Goal: Task Accomplishment & Management: Manage account settings

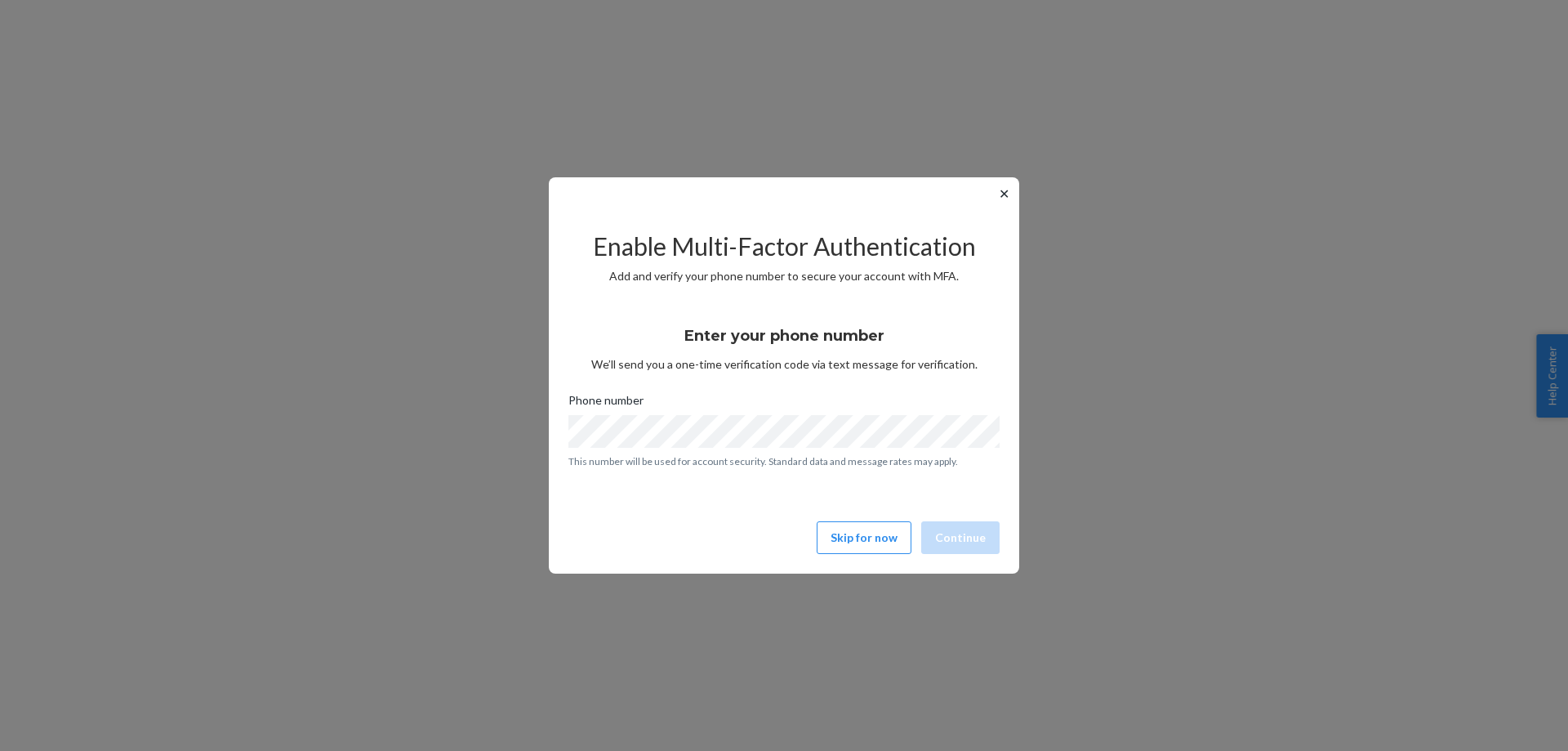
click at [1003, 192] on button "✕" at bounding box center [1004, 193] width 17 height 19
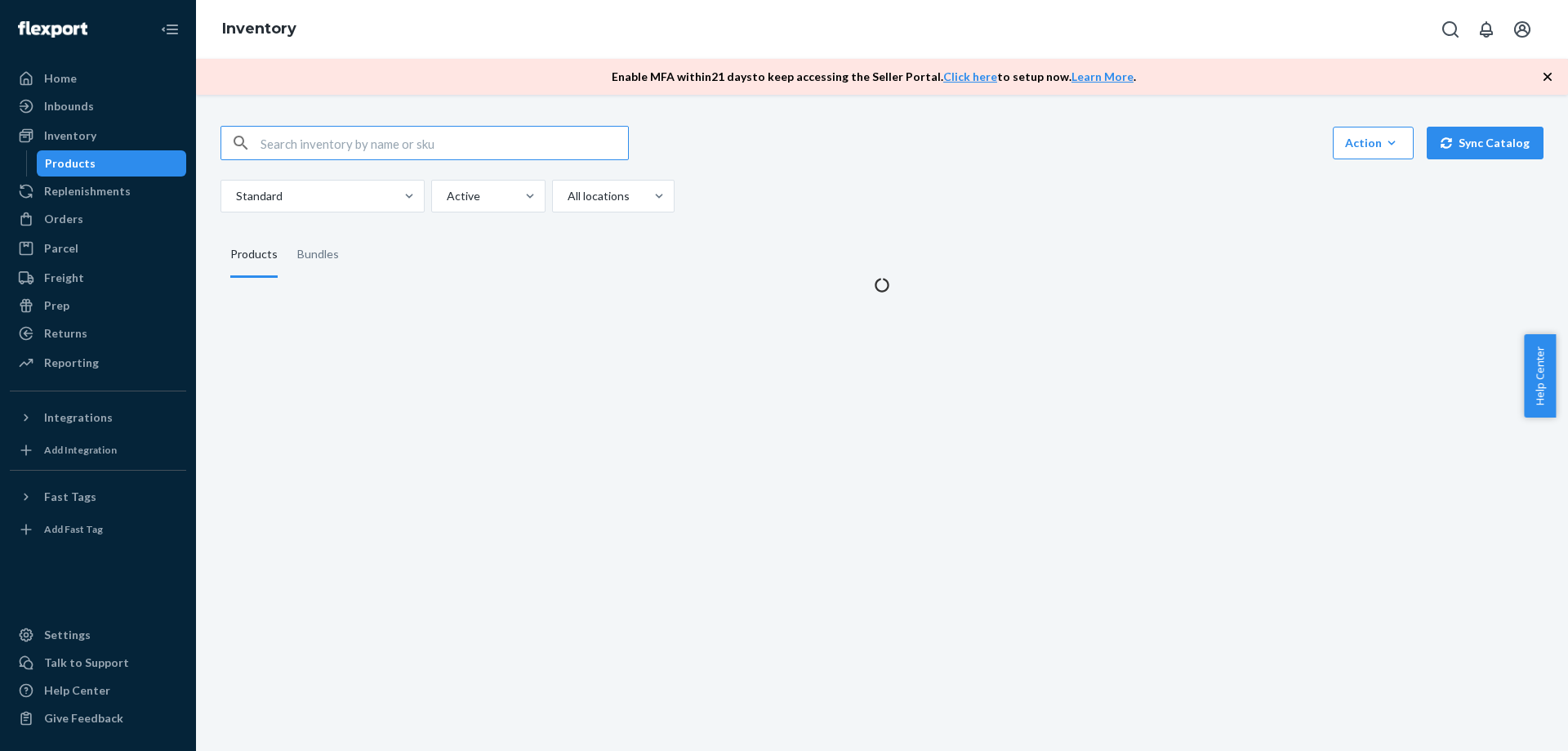
click at [319, 135] on input "text" at bounding box center [444, 144] width 367 height 33
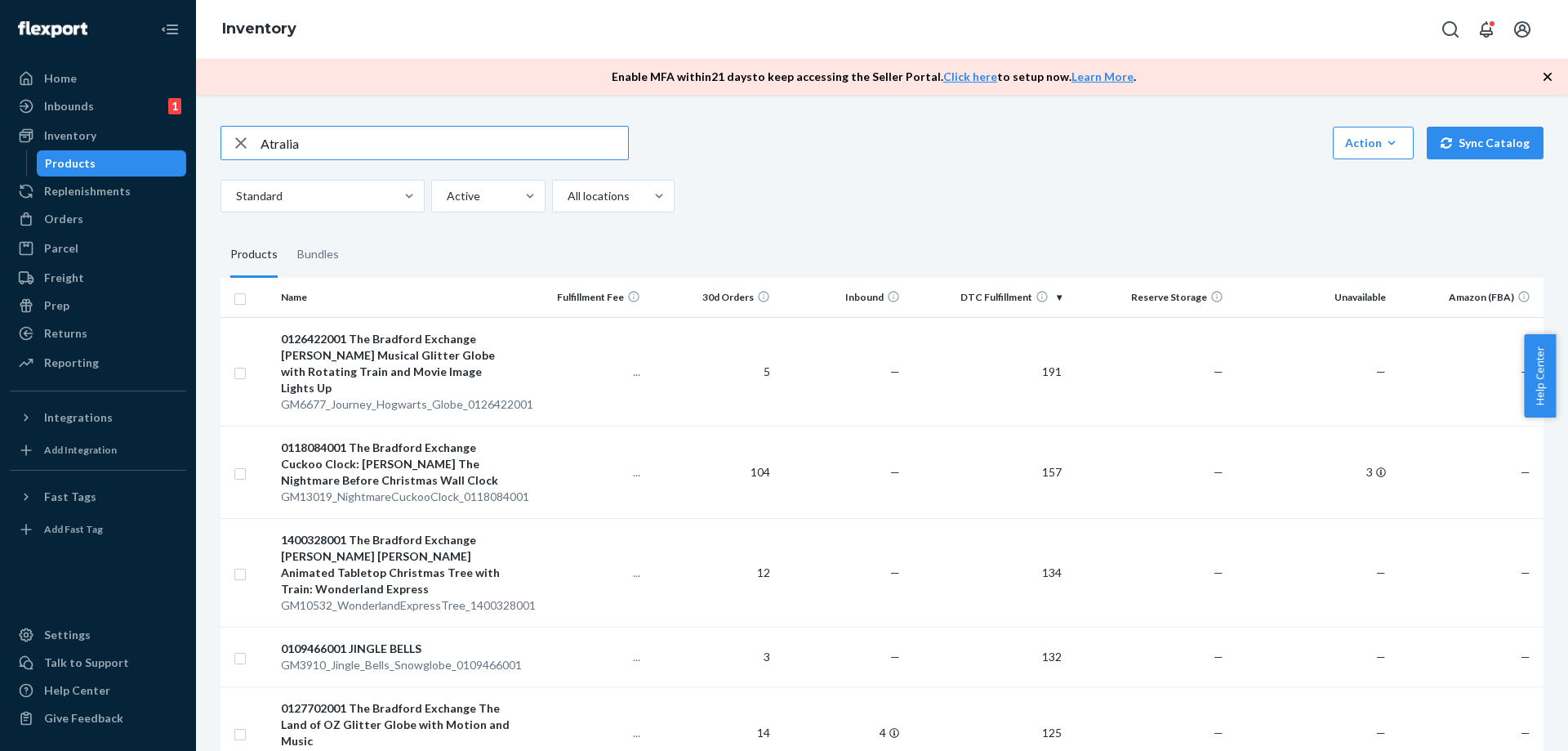
type input "Atralia"
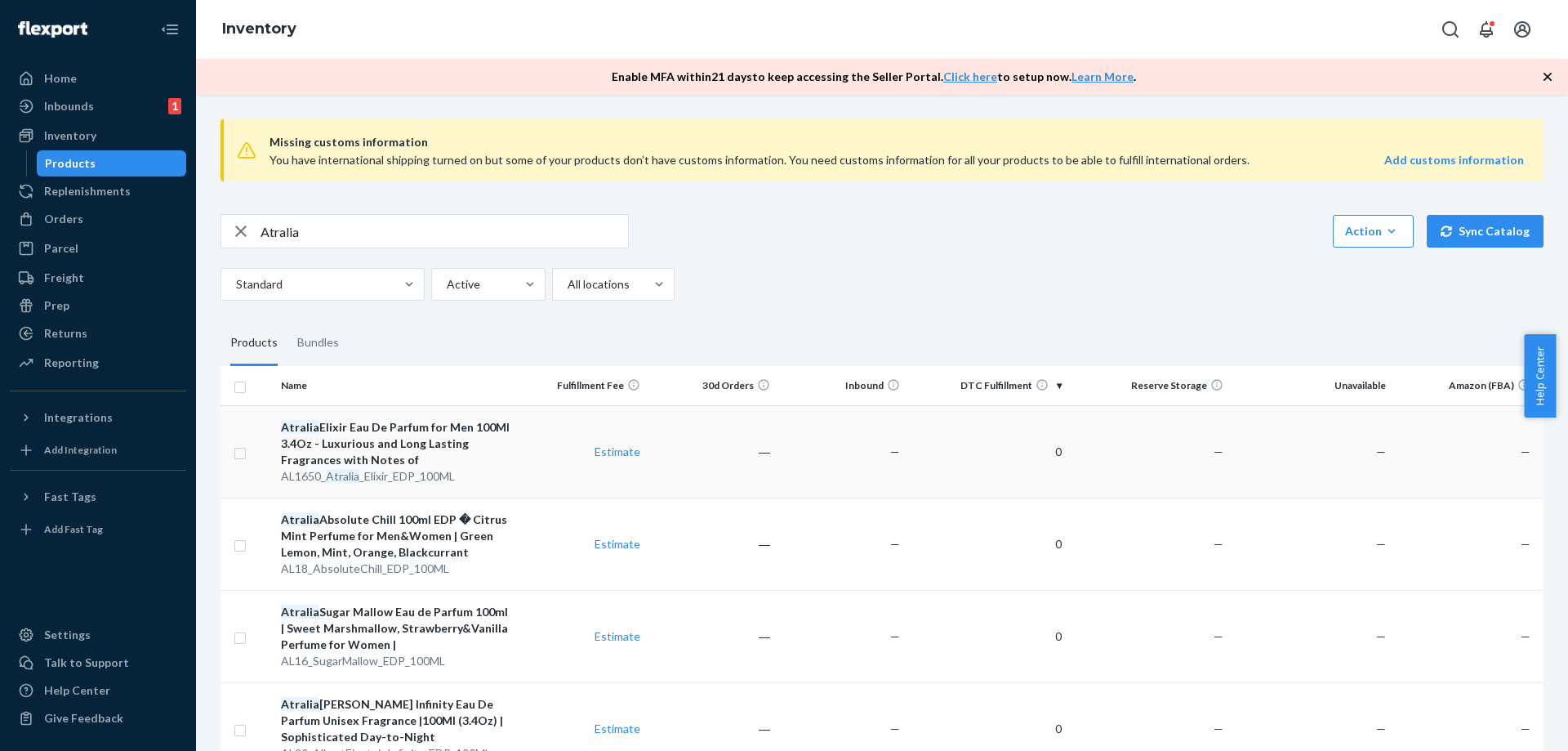
click at [538, 471] on td "Estimate" at bounding box center [582, 451] width 130 height 92
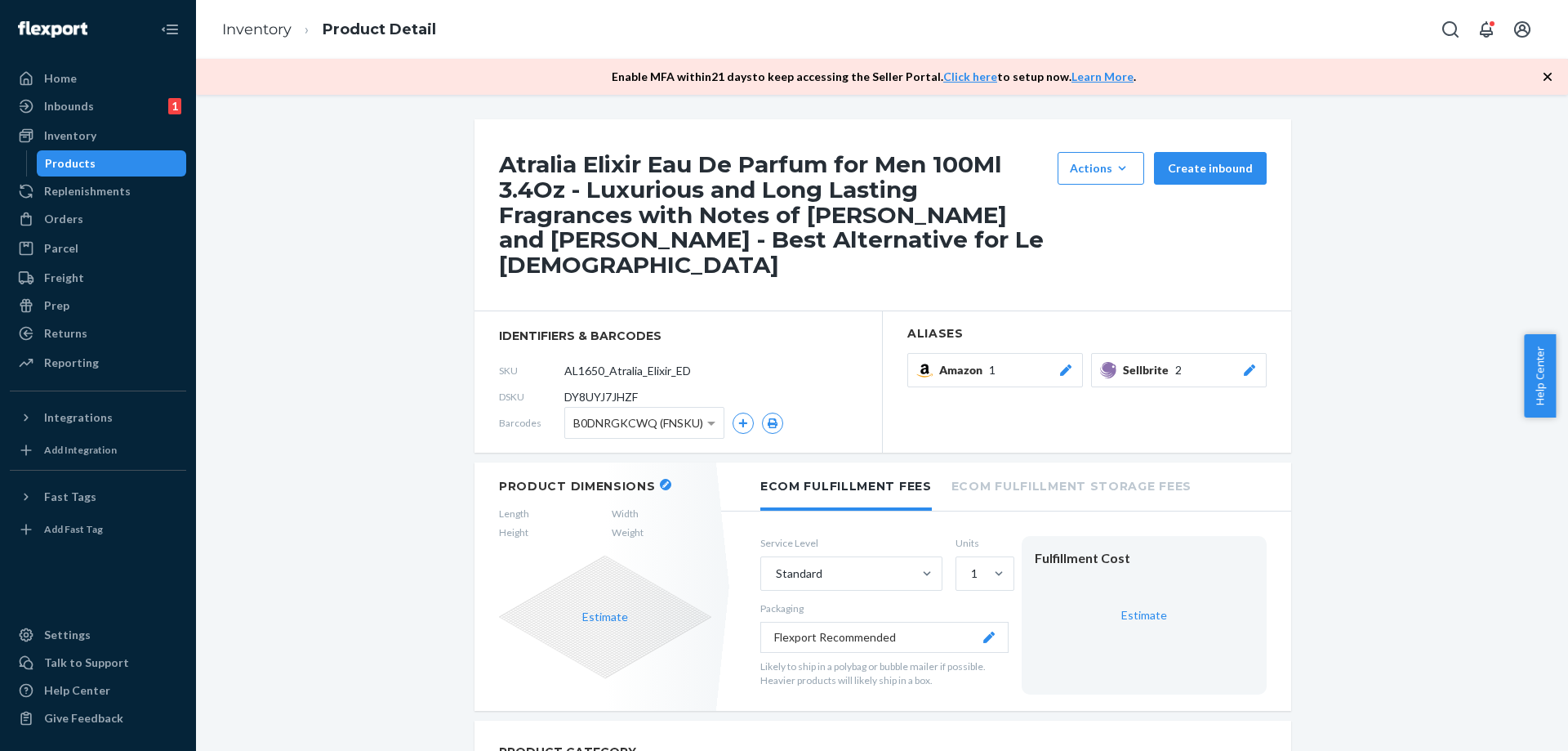
click at [1244, 364] on icon at bounding box center [1250, 370] width 11 height 11
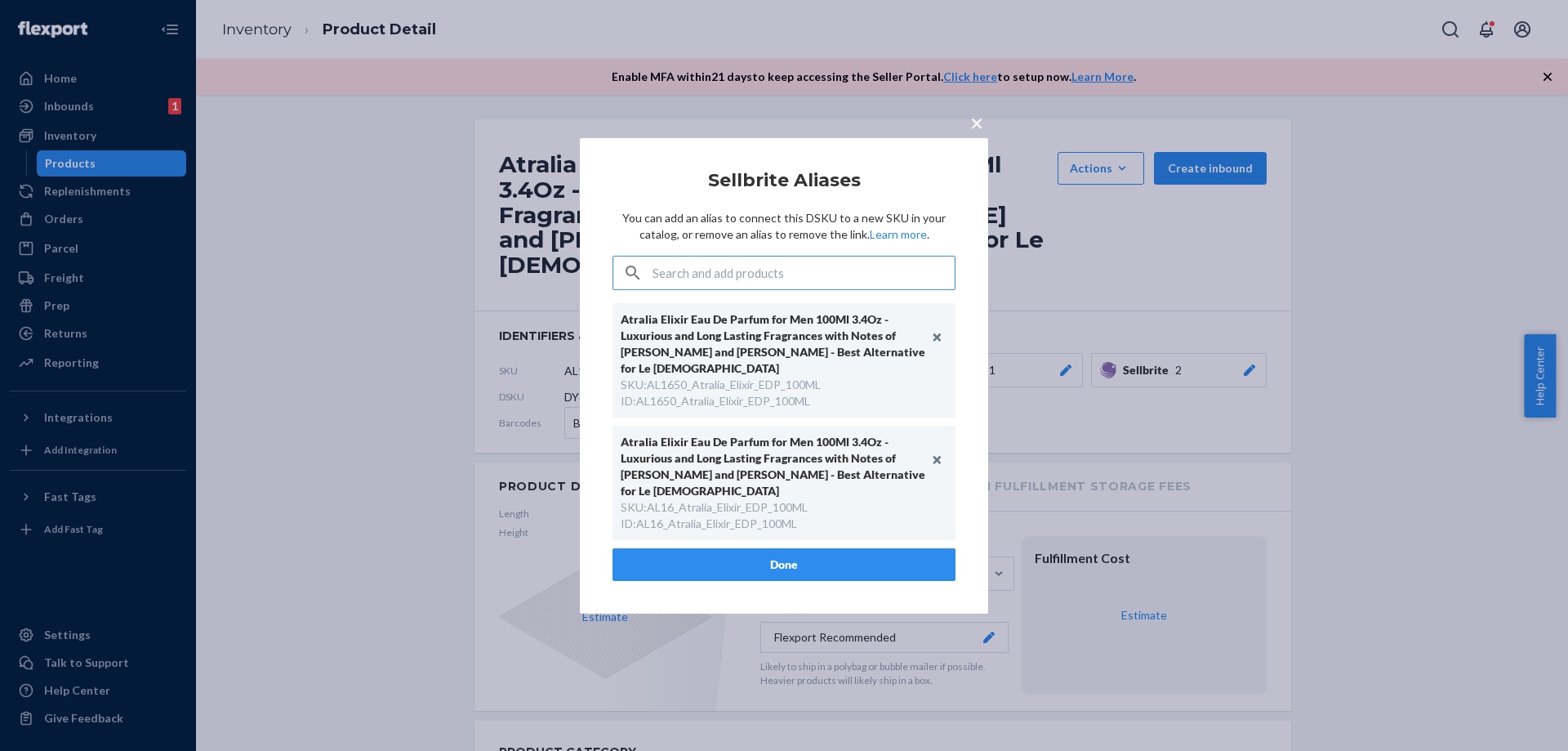
click at [974, 135] on span "×" at bounding box center [977, 121] width 13 height 28
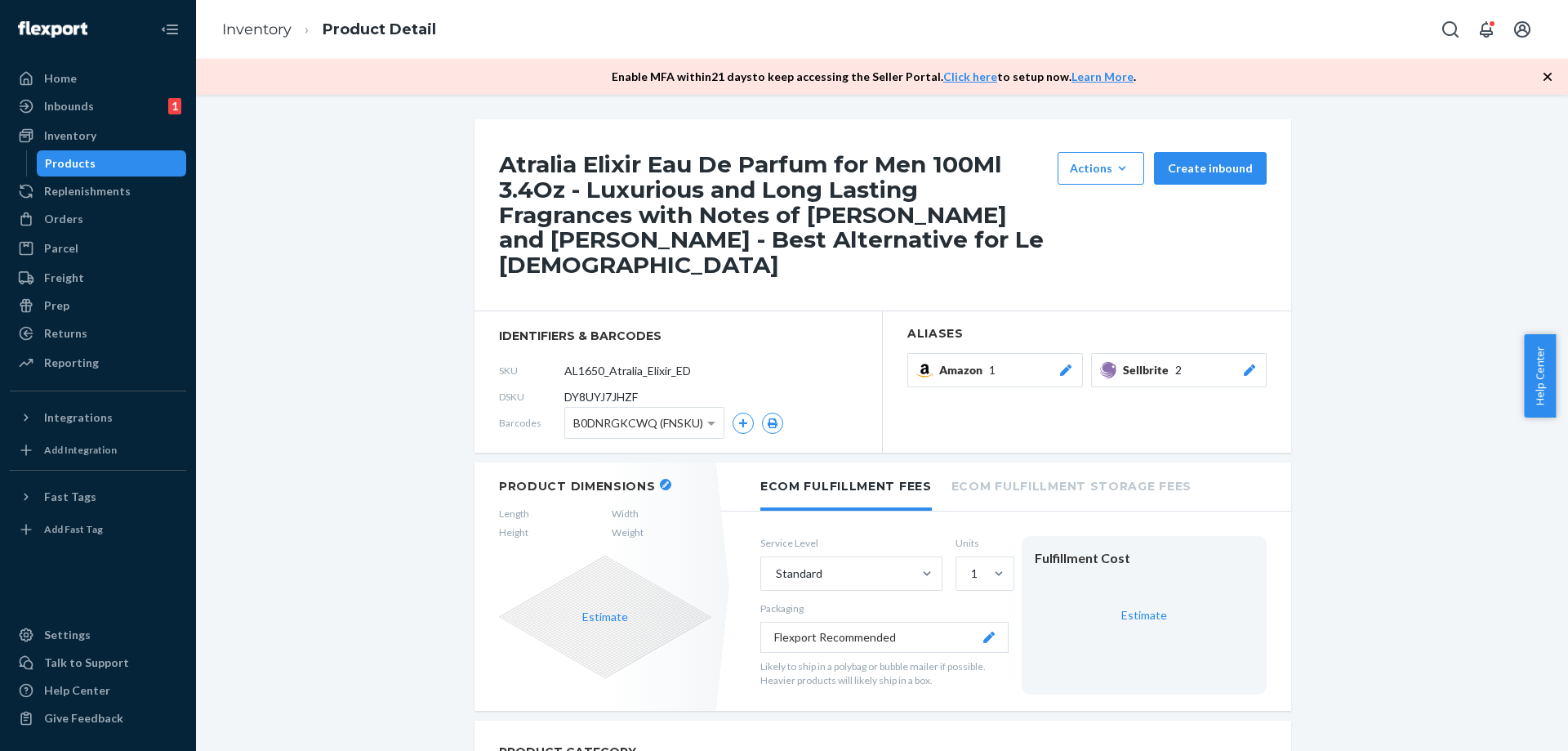
click at [140, 160] on div "Products" at bounding box center [112, 163] width 147 height 23
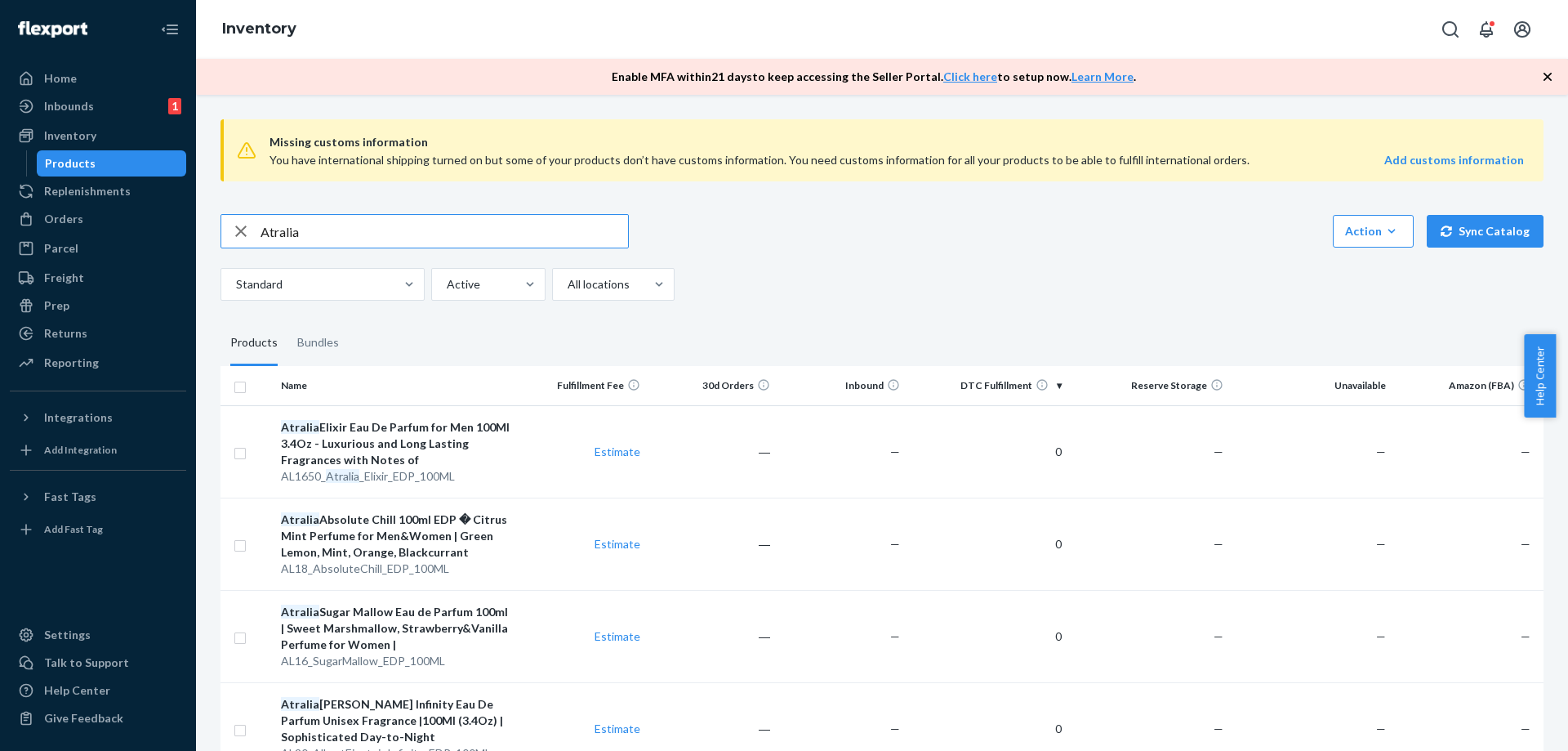
click at [372, 232] on input "Atralia" at bounding box center [444, 231] width 367 height 33
type input "AL18_AbsoluteChill_EDP_100ML"
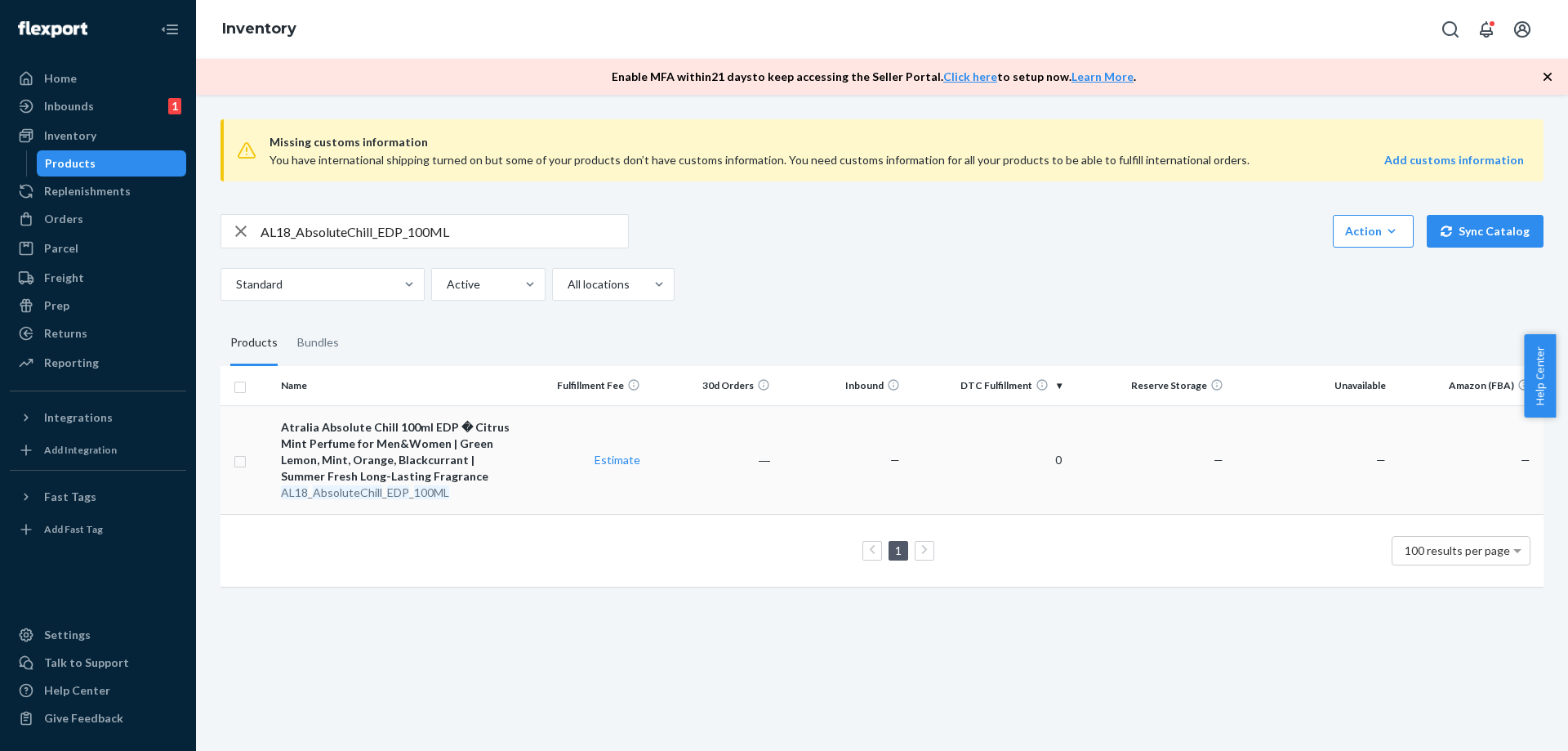
click at [686, 493] on td "―" at bounding box center [711, 459] width 130 height 109
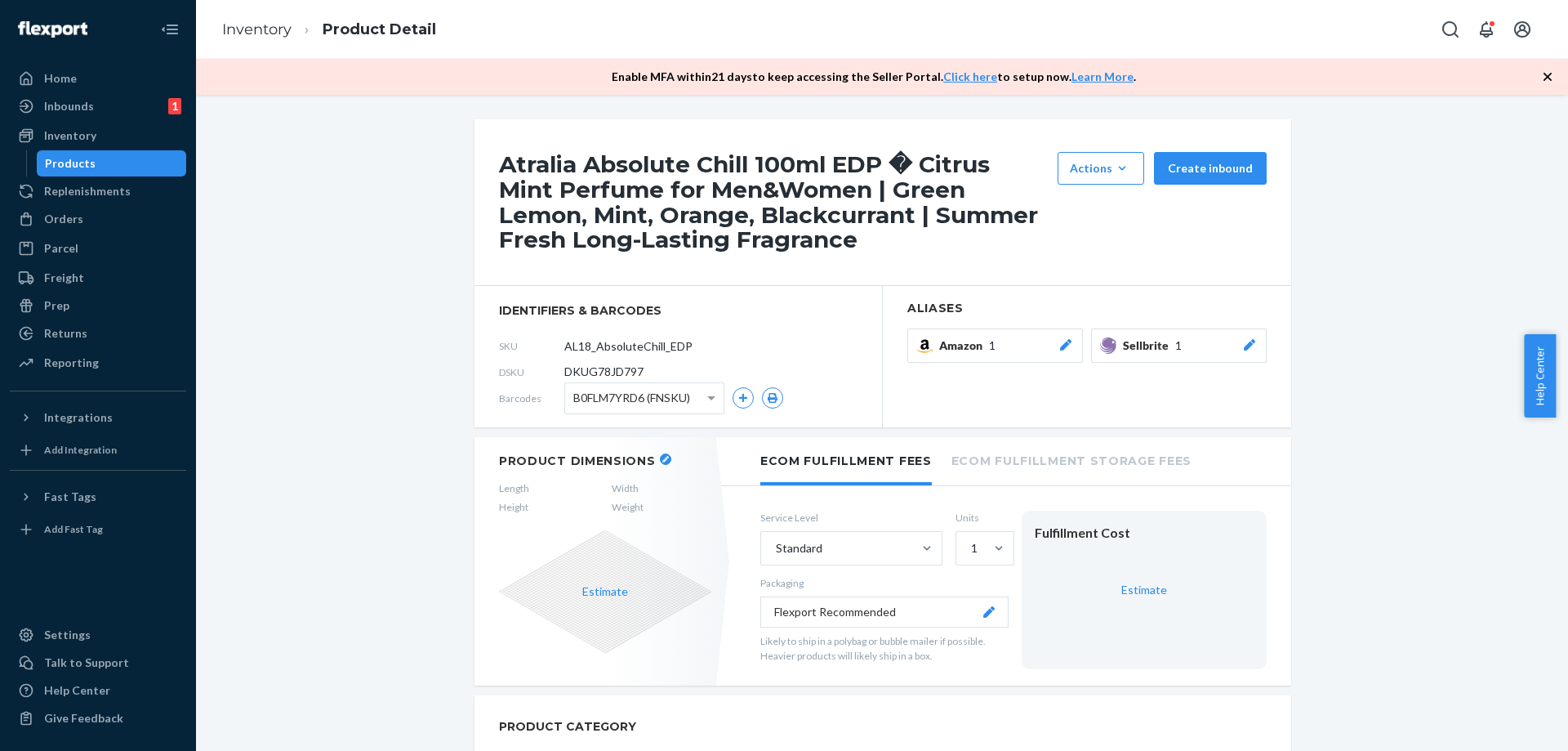
click at [1248, 345] on icon at bounding box center [1250, 344] width 17 height 11
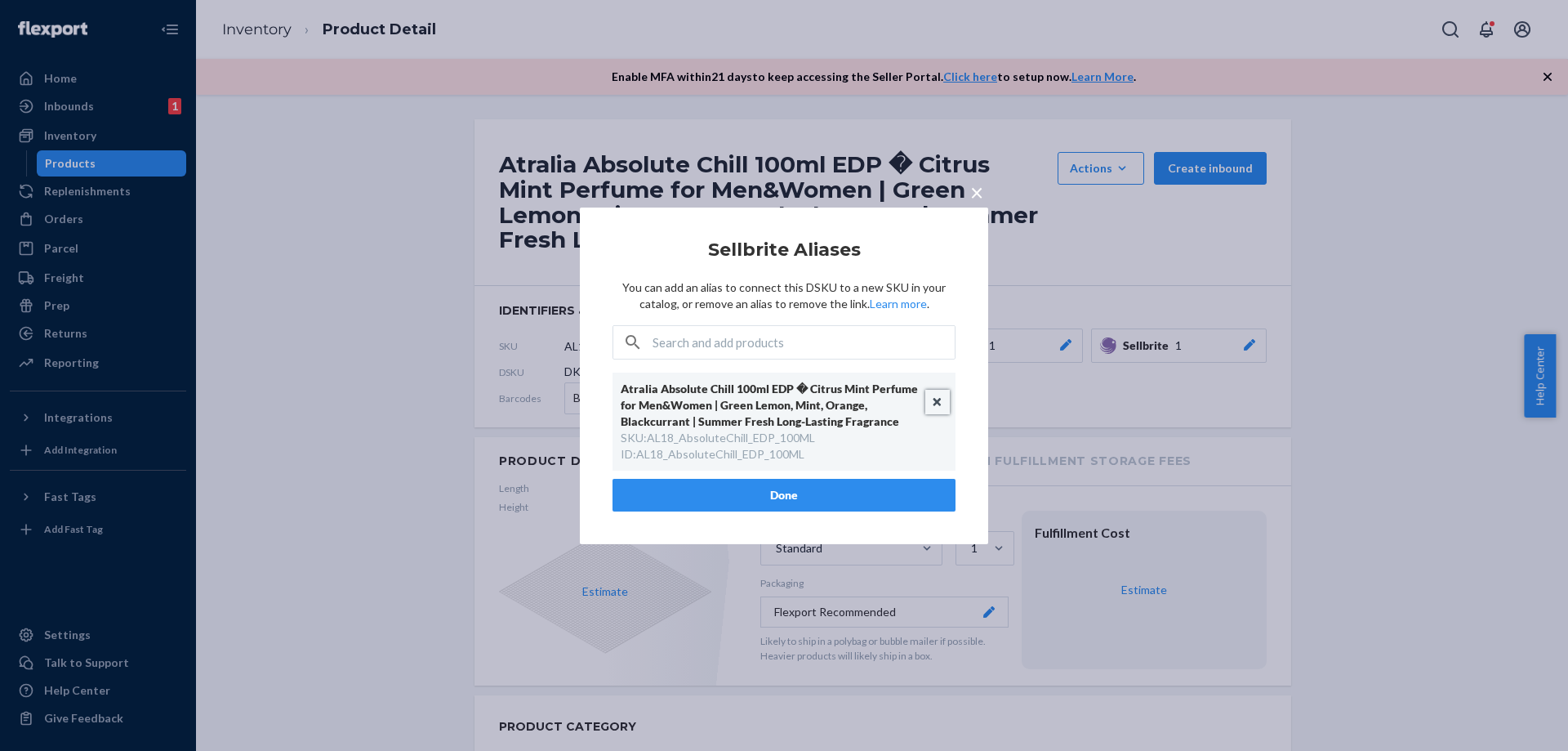
click at [937, 402] on button "Unlink" at bounding box center [938, 401] width 25 height 25
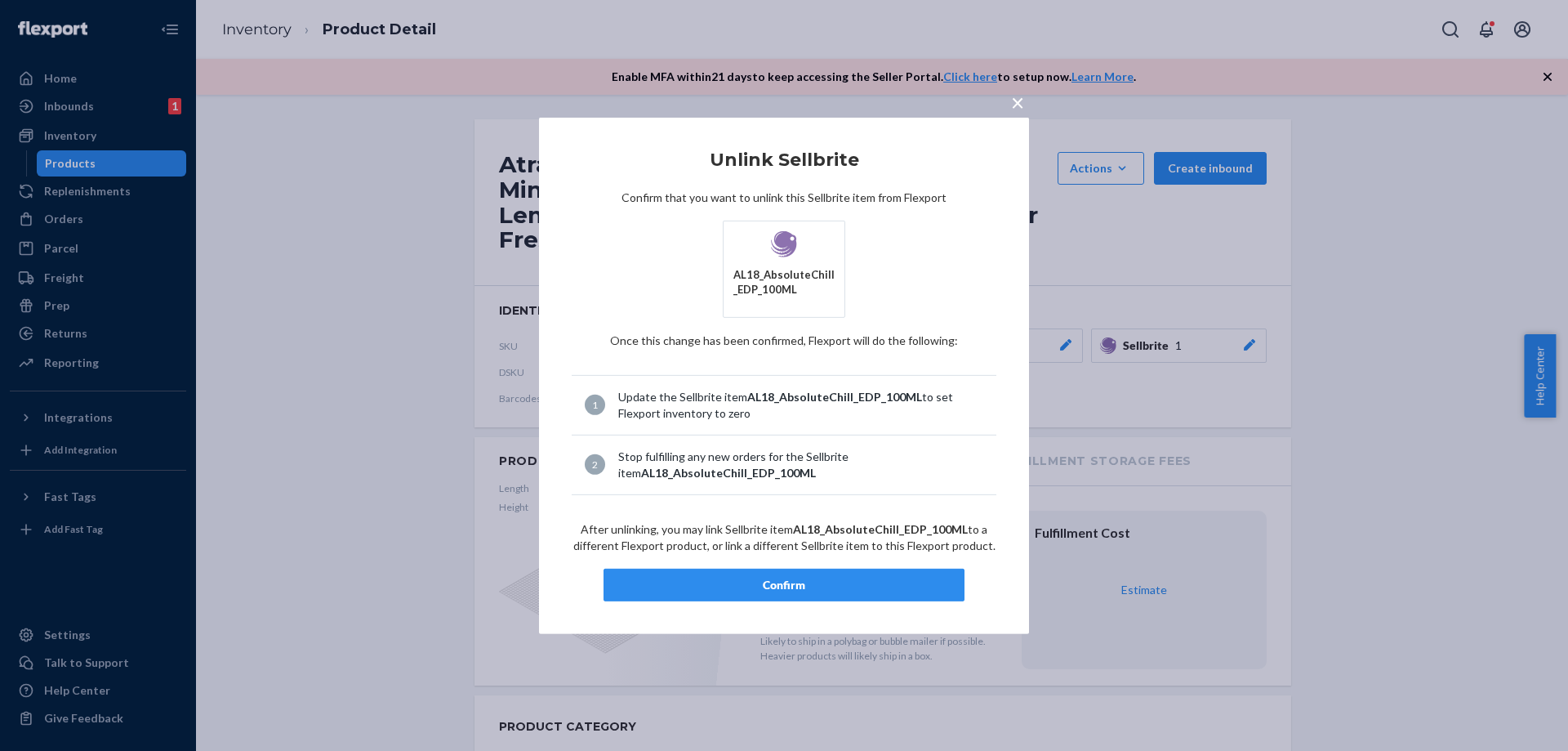
click at [824, 585] on div "Confirm" at bounding box center [784, 585] width 333 height 17
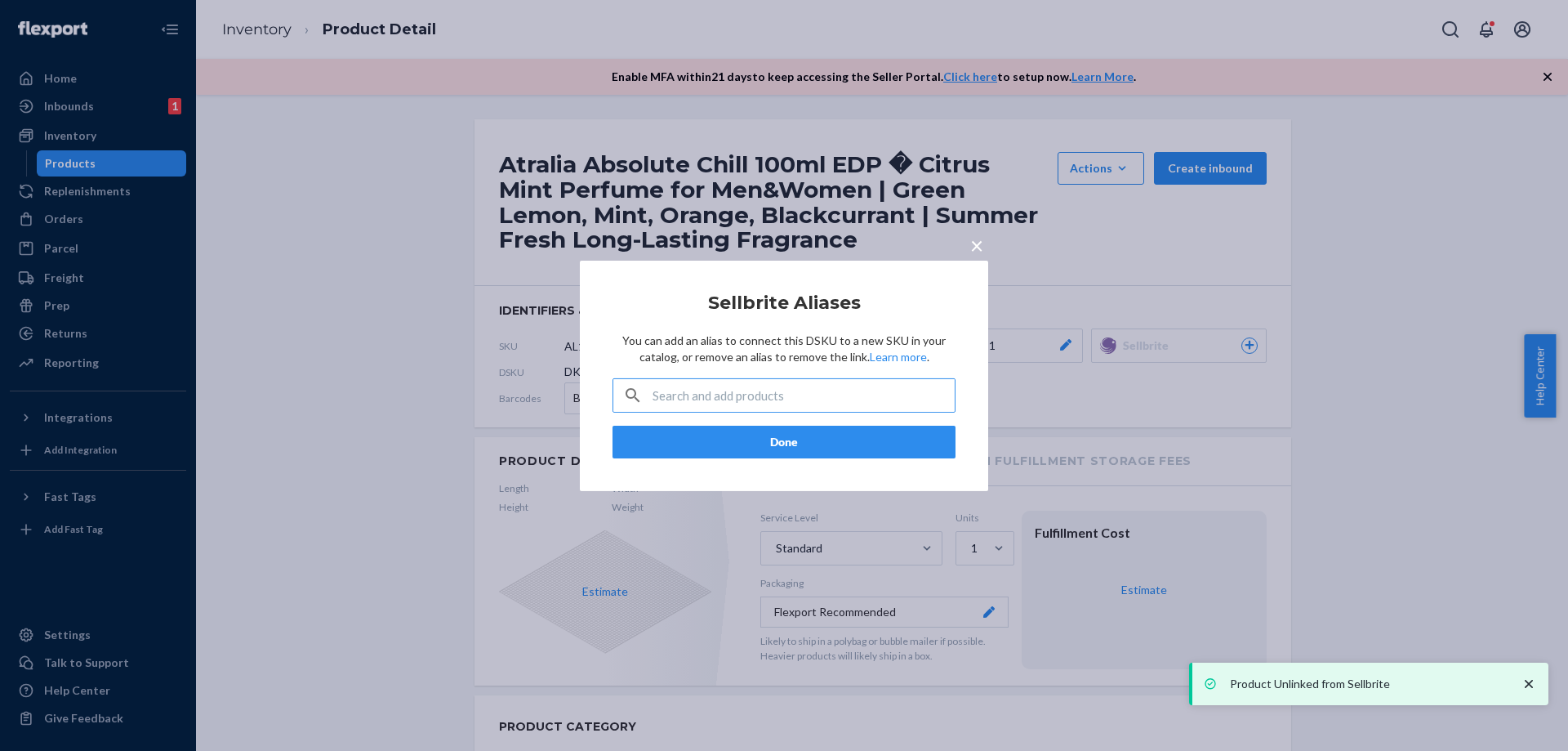
click at [821, 402] on input "text" at bounding box center [803, 396] width 302 height 33
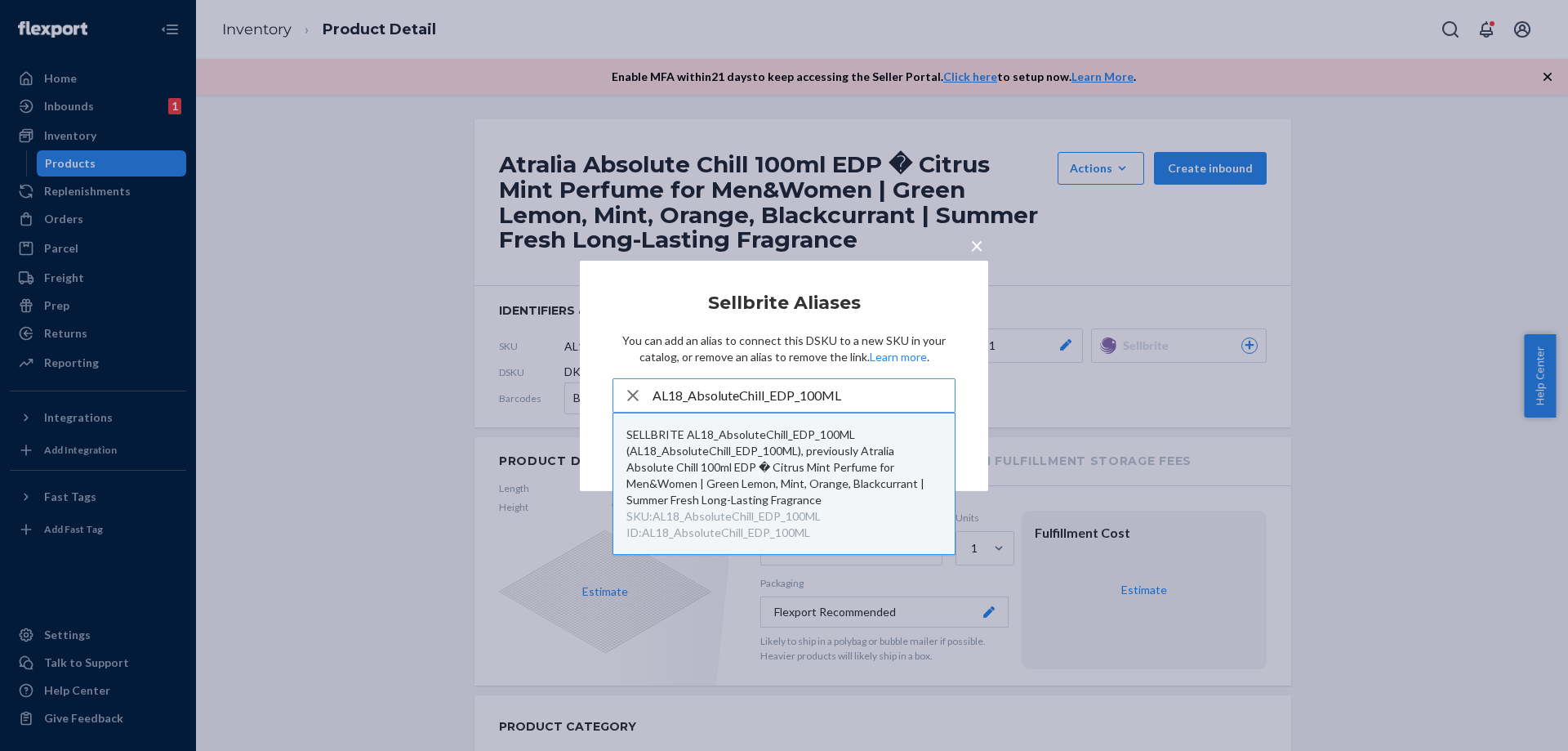
type input "AL18_AbsoluteChill_EDP_100ML"
click at [778, 455] on div "SELLBRITE AL18_AbsoluteChill_EDP_100ML (AL18_AbsoluteChill_EDP_100ML), previous…" at bounding box center [784, 467] width 316 height 82
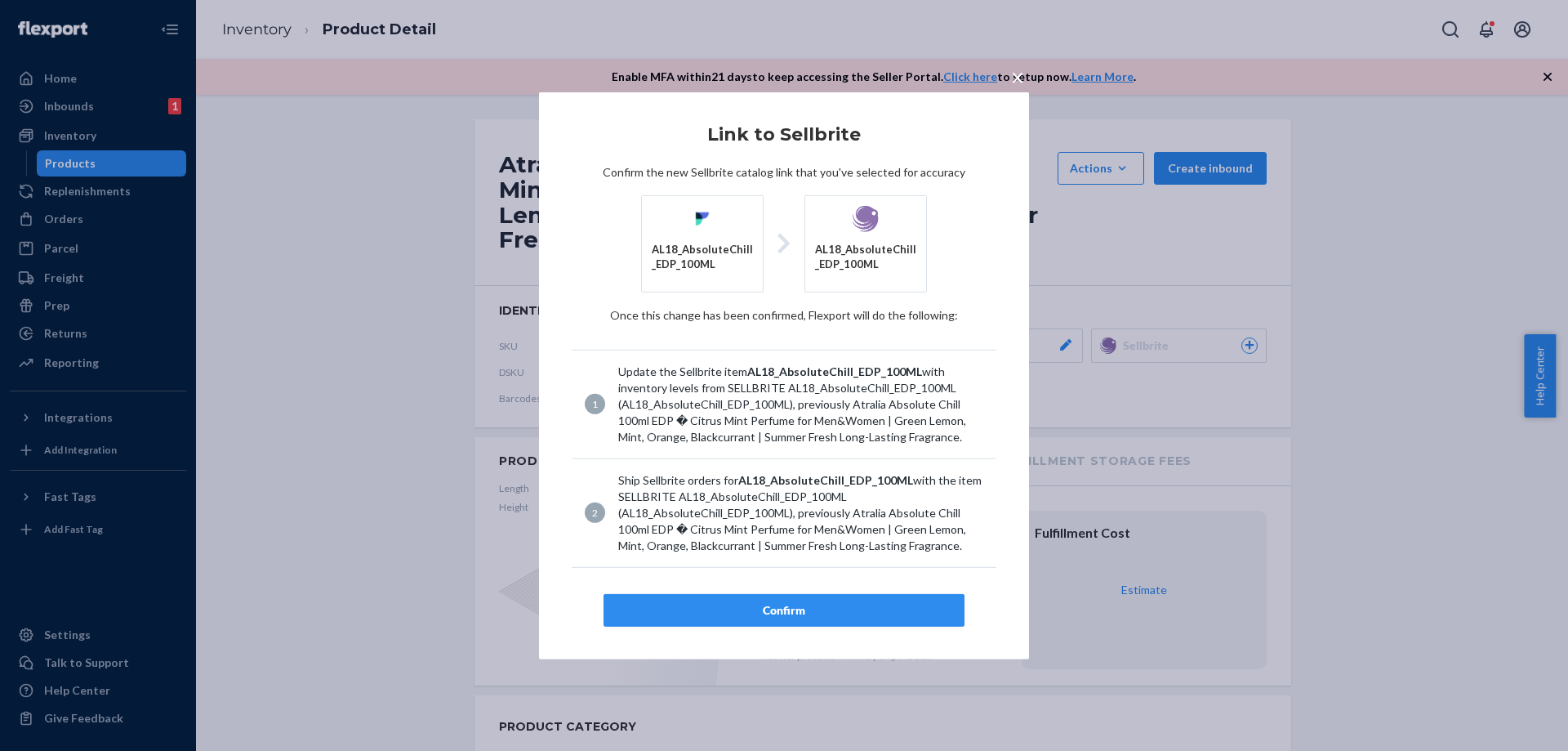
click at [818, 613] on div "Confirm" at bounding box center [784, 610] width 333 height 17
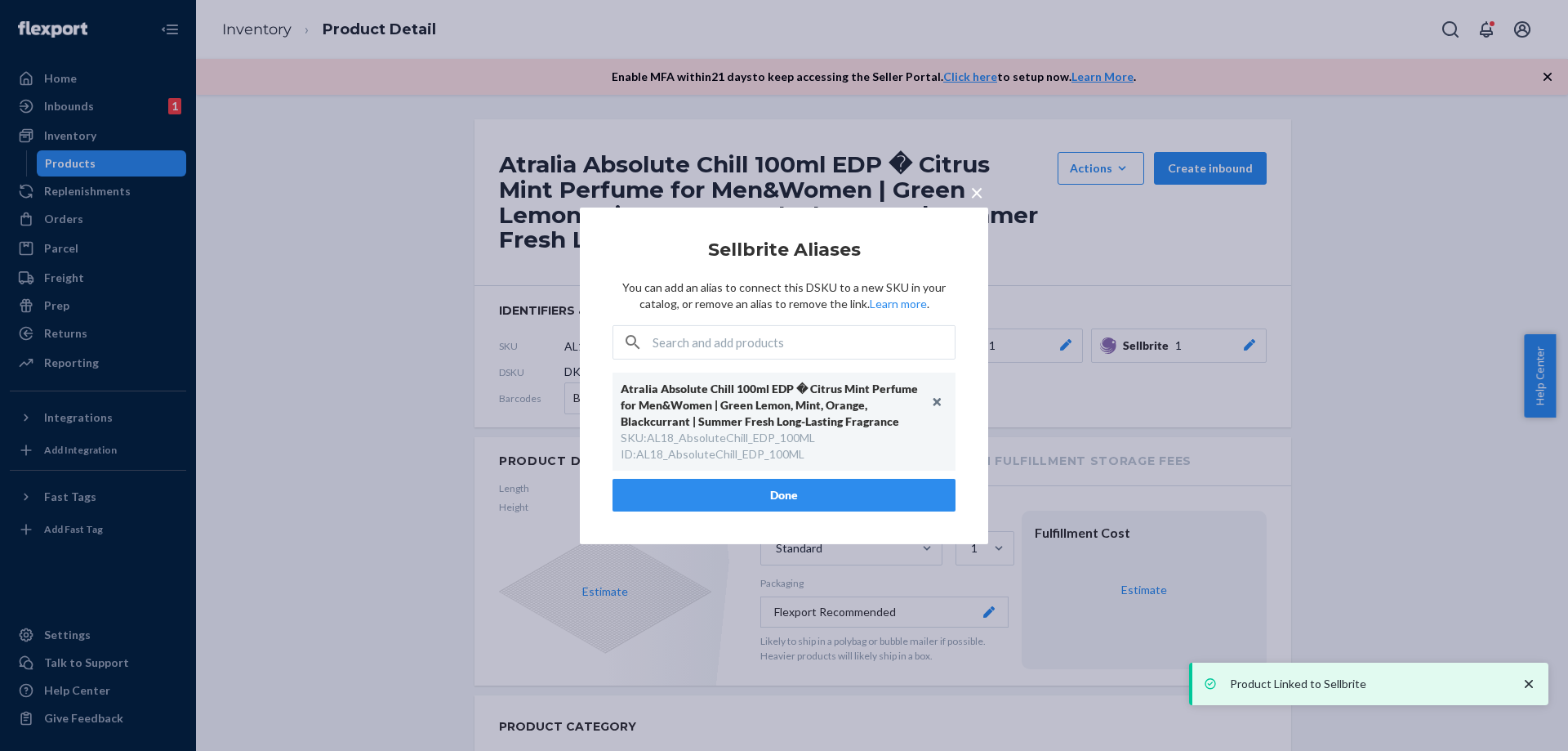
click at [837, 490] on button "Done" at bounding box center [784, 495] width 343 height 33
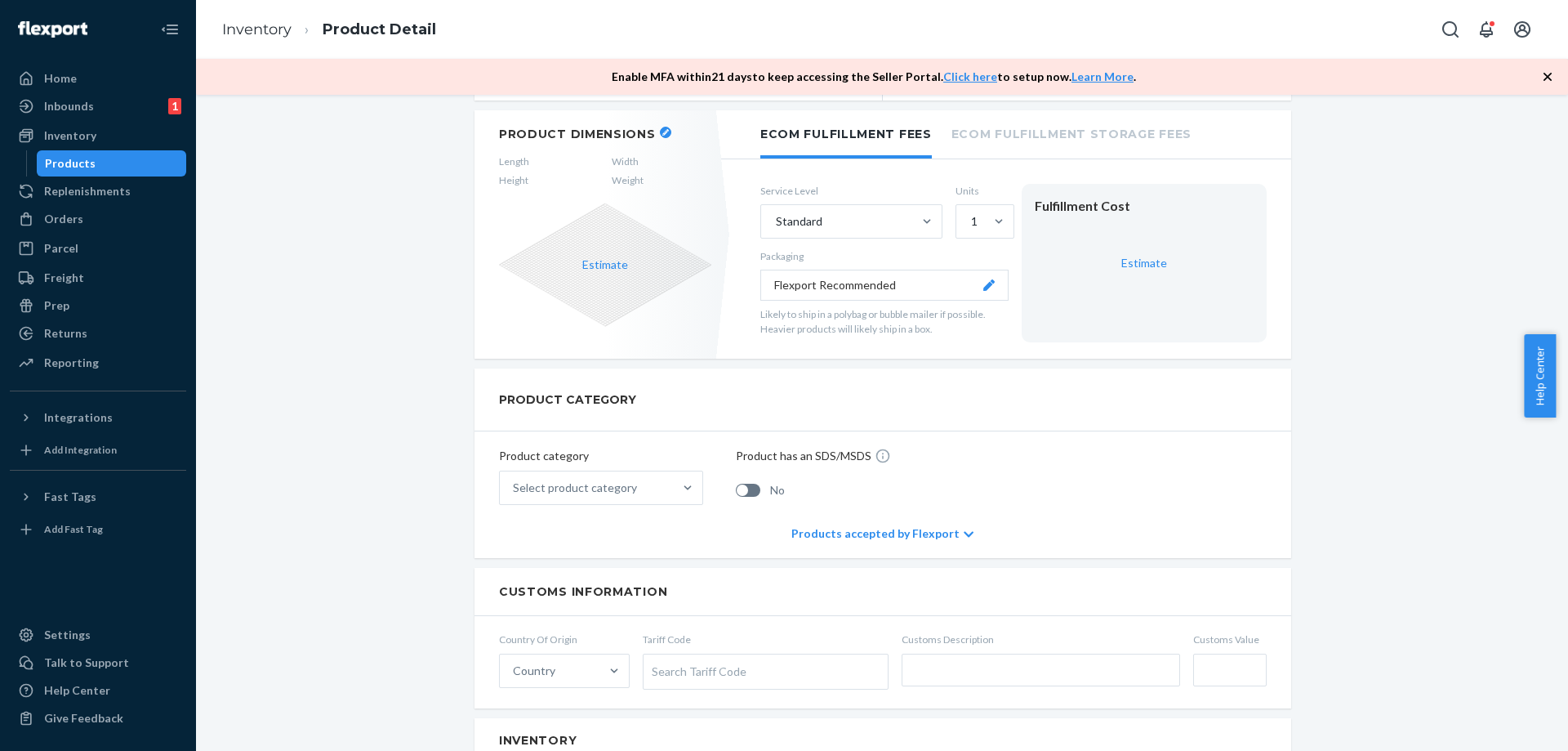
scroll to position [164, 0]
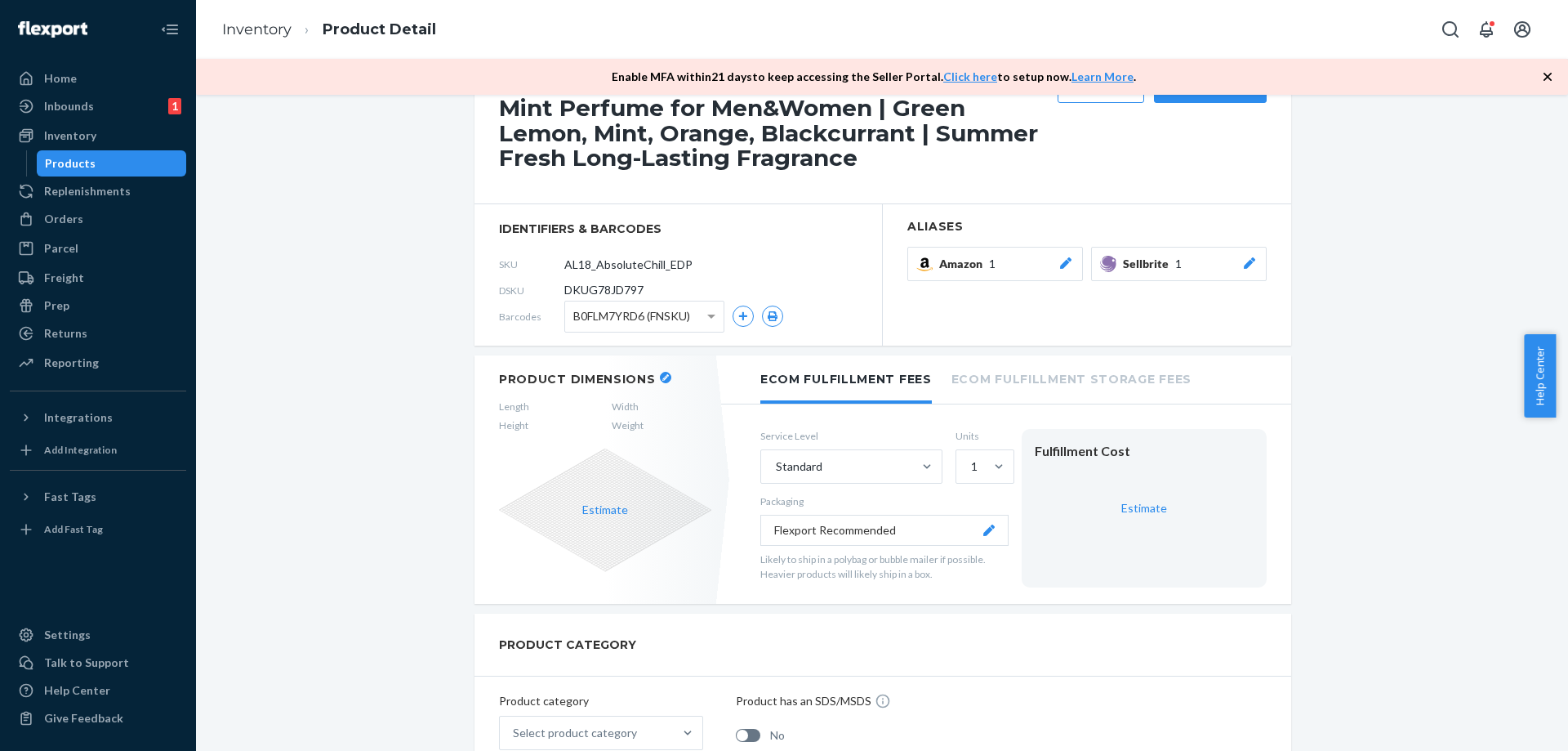
scroll to position [0, 0]
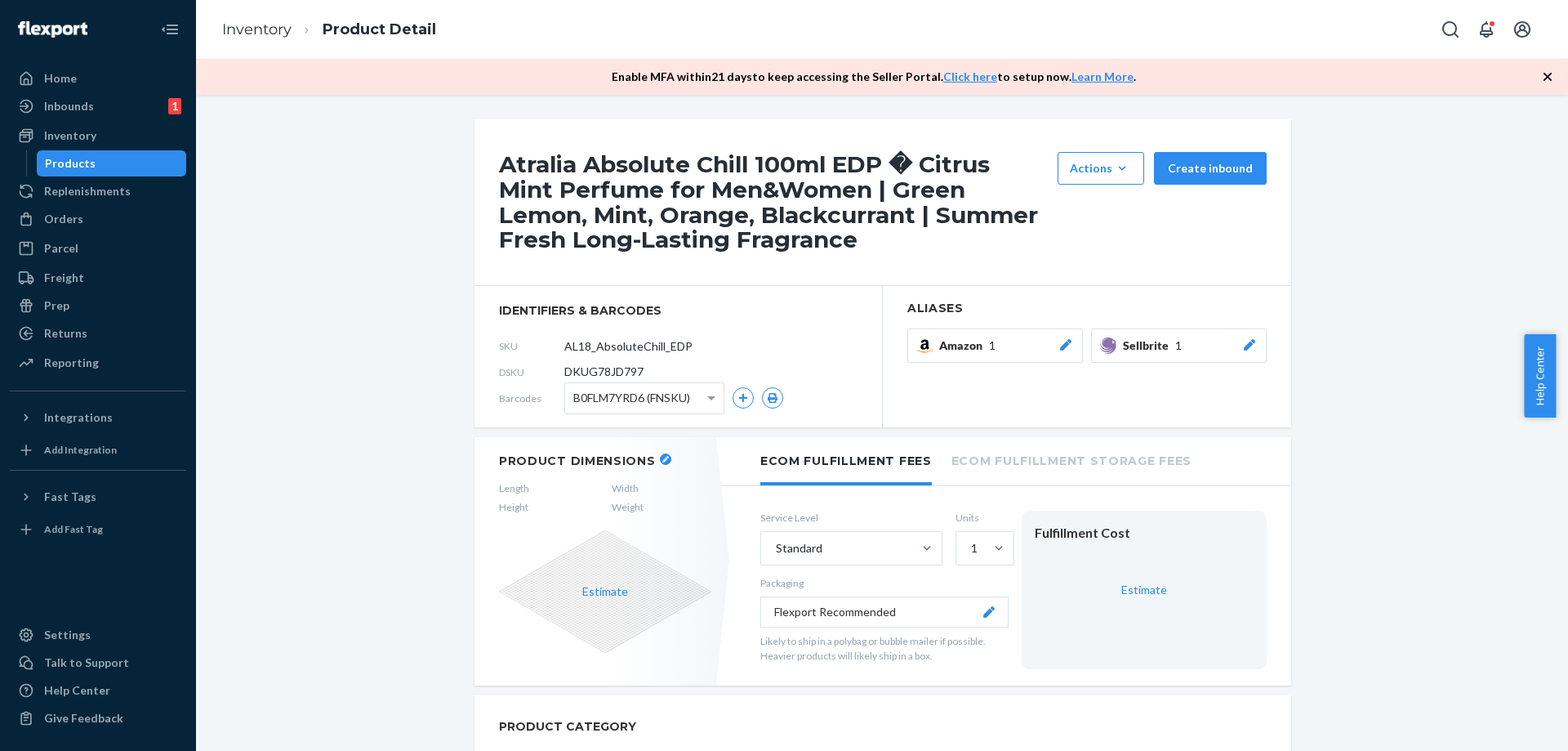
click at [131, 171] on div "Products" at bounding box center [112, 163] width 147 height 23
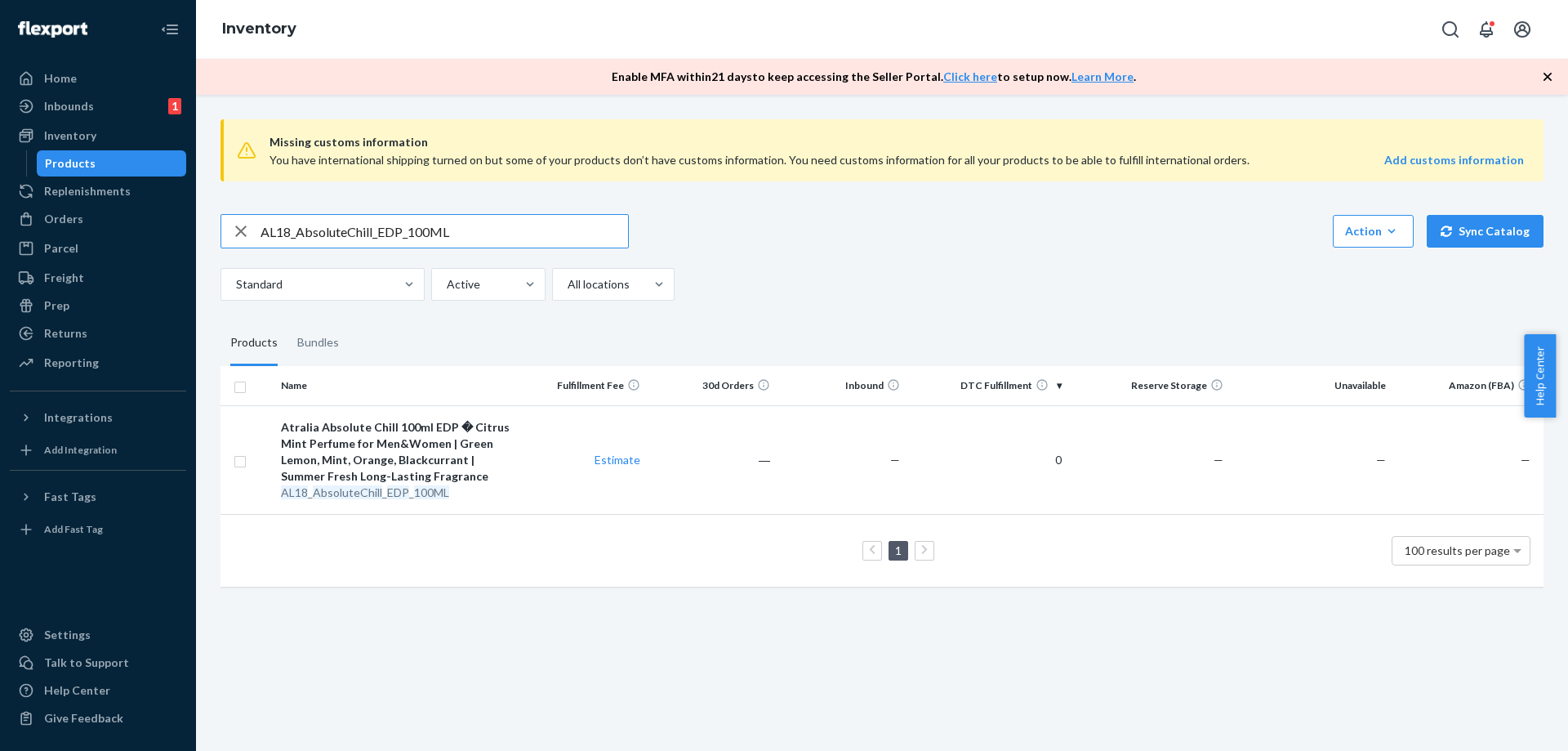
click at [419, 229] on input "AL18_AbsoluteChill_EDP_100ML" at bounding box center [444, 231] width 367 height 33
type input "GM36_AwakeningBeauty_0128936003"
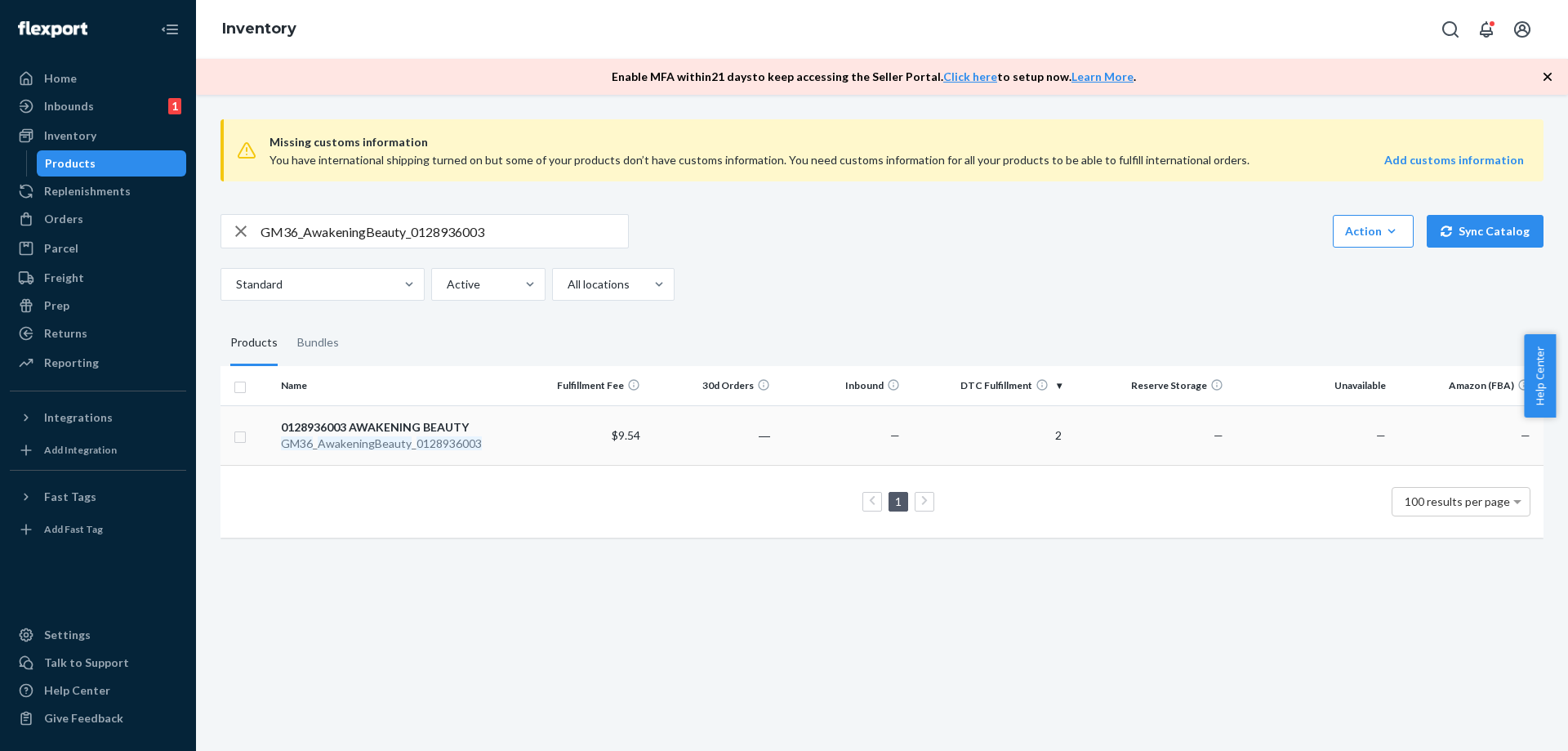
click at [489, 427] on div "0128936003 AWAKENING BEAUTY" at bounding box center [396, 427] width 230 height 17
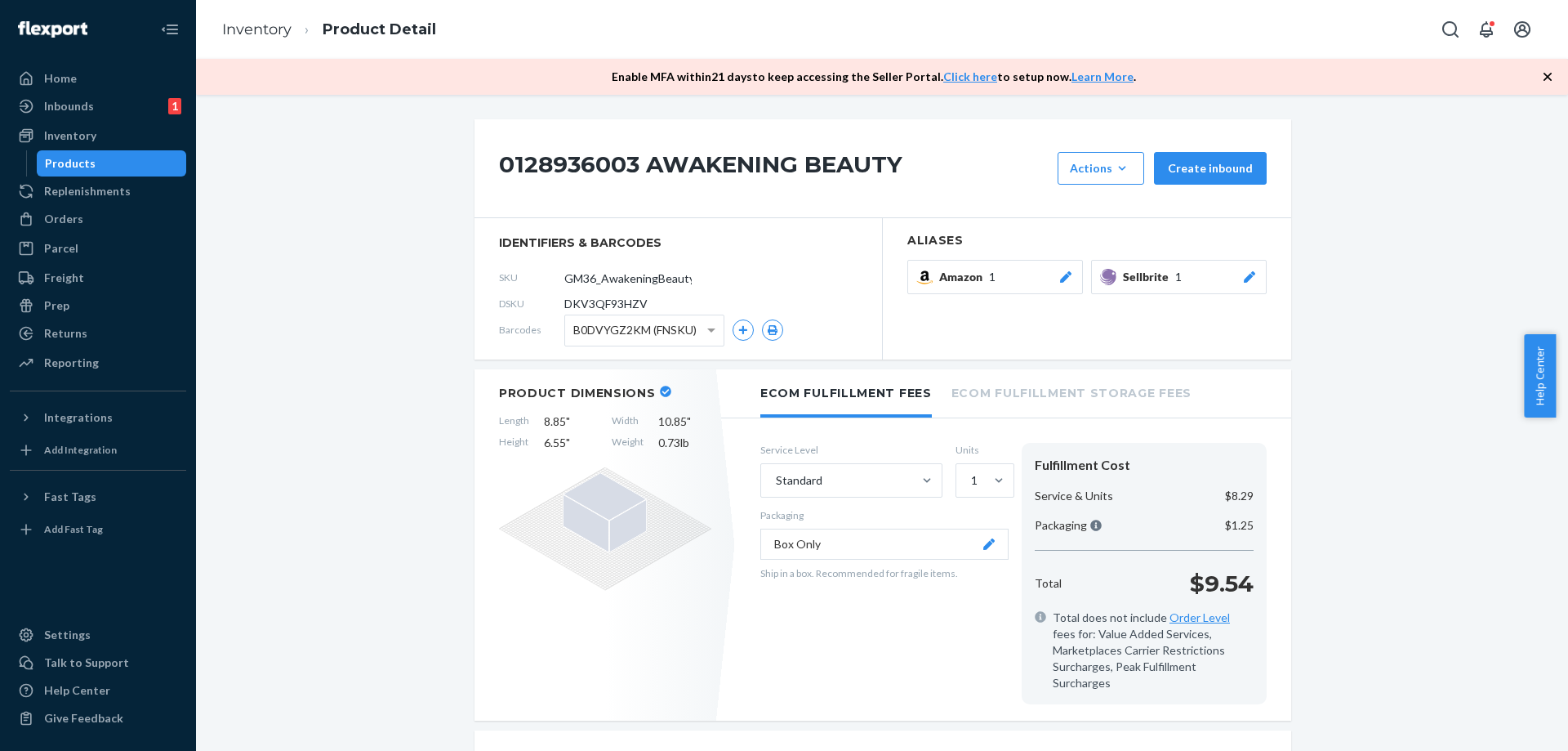
click at [78, 157] on div "Products" at bounding box center [70, 164] width 51 height 17
